Goal: Find specific page/section: Find specific page/section

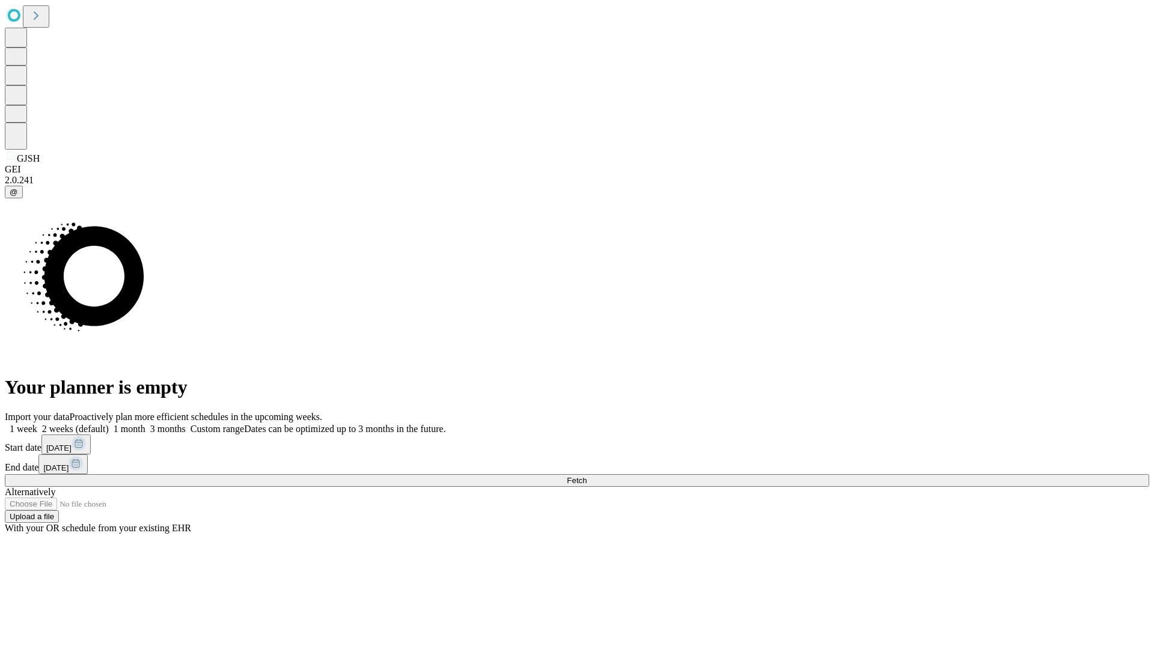
click at [586, 476] on span "Fetch" at bounding box center [577, 480] width 20 height 9
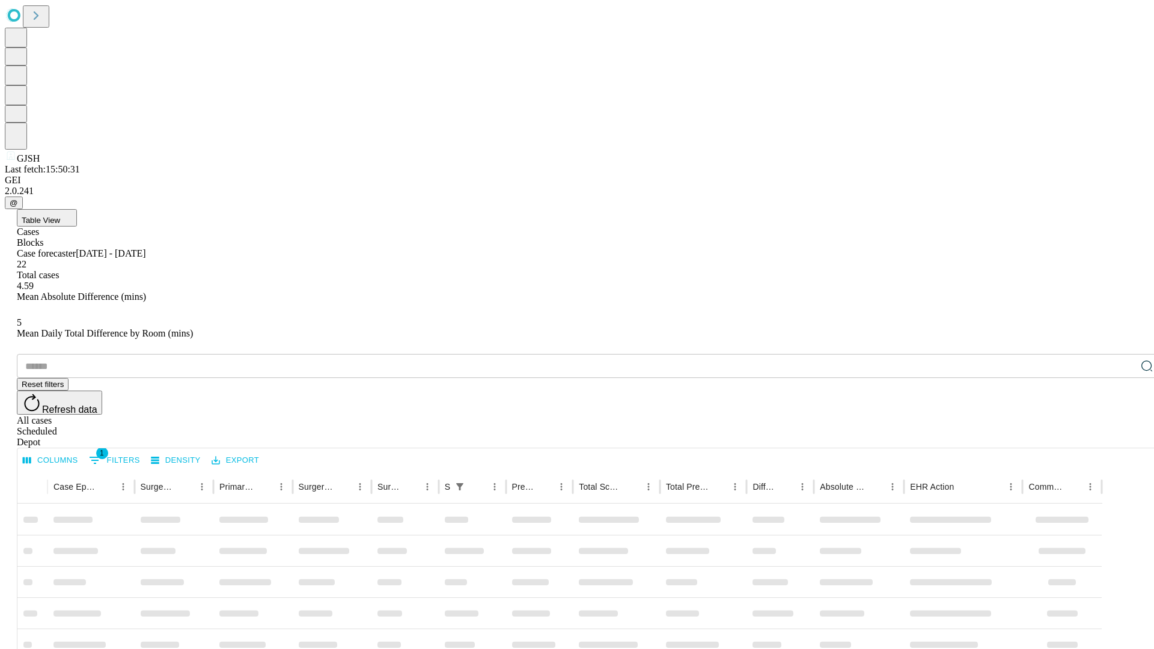
click at [1122, 437] on div "Depot" at bounding box center [589, 442] width 1144 height 11
